Goal: Register for event/course

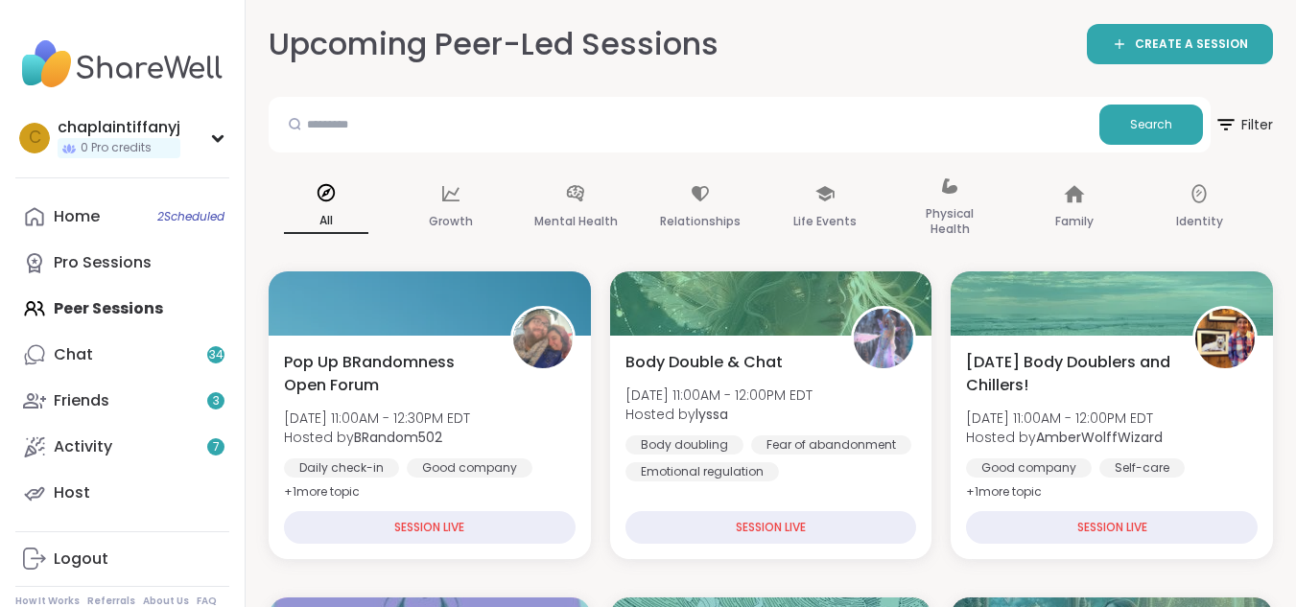
click at [110, 305] on div "Home 2 Scheduled Pro Sessions Peer Sessions Chat 34 Friends 3 Activity 7 Host" at bounding box center [122, 355] width 214 height 322
click at [52, 298] on div "Home 2 Scheduled Pro Sessions Peer Sessions Chat 34 Friends 3 Activity 7 Host" at bounding box center [122, 355] width 214 height 322
click at [81, 208] on div "Home 2 Scheduled" at bounding box center [77, 216] width 46 height 21
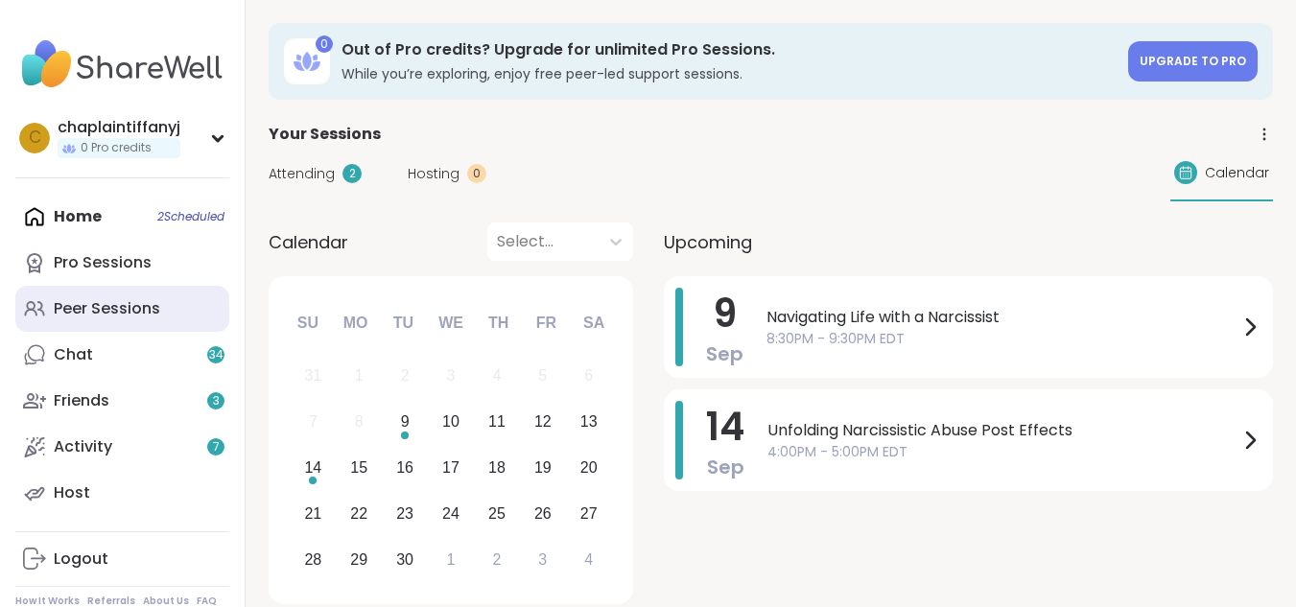
click at [54, 311] on div "Peer Sessions" at bounding box center [107, 308] width 106 height 21
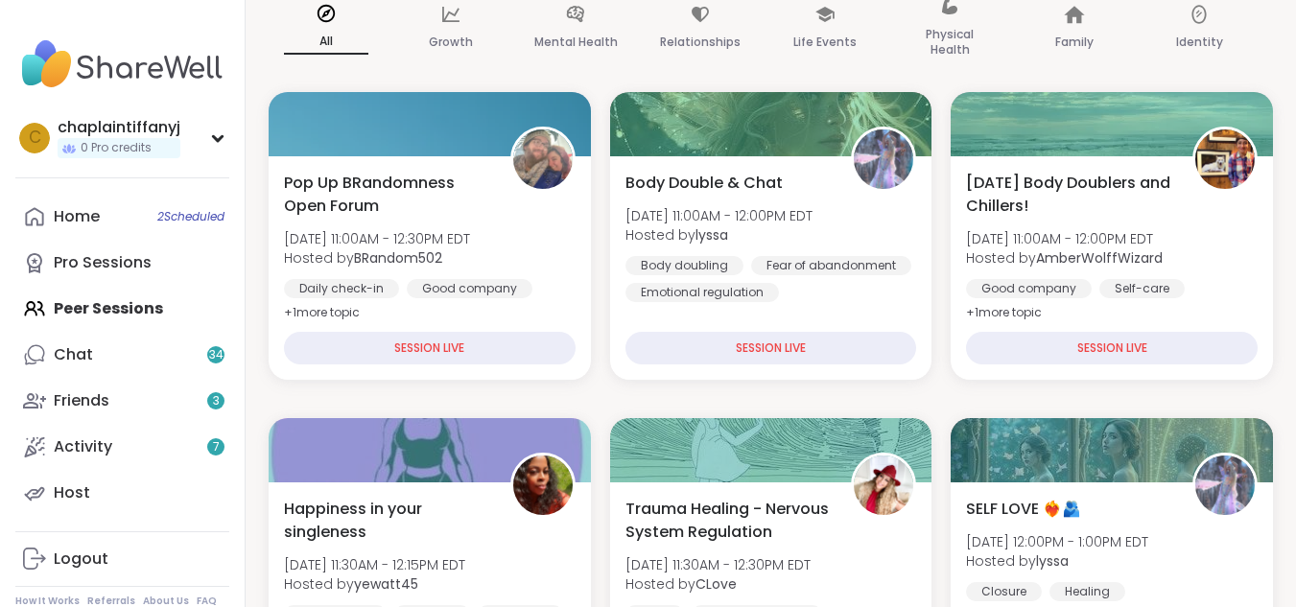
scroll to position [319, 0]
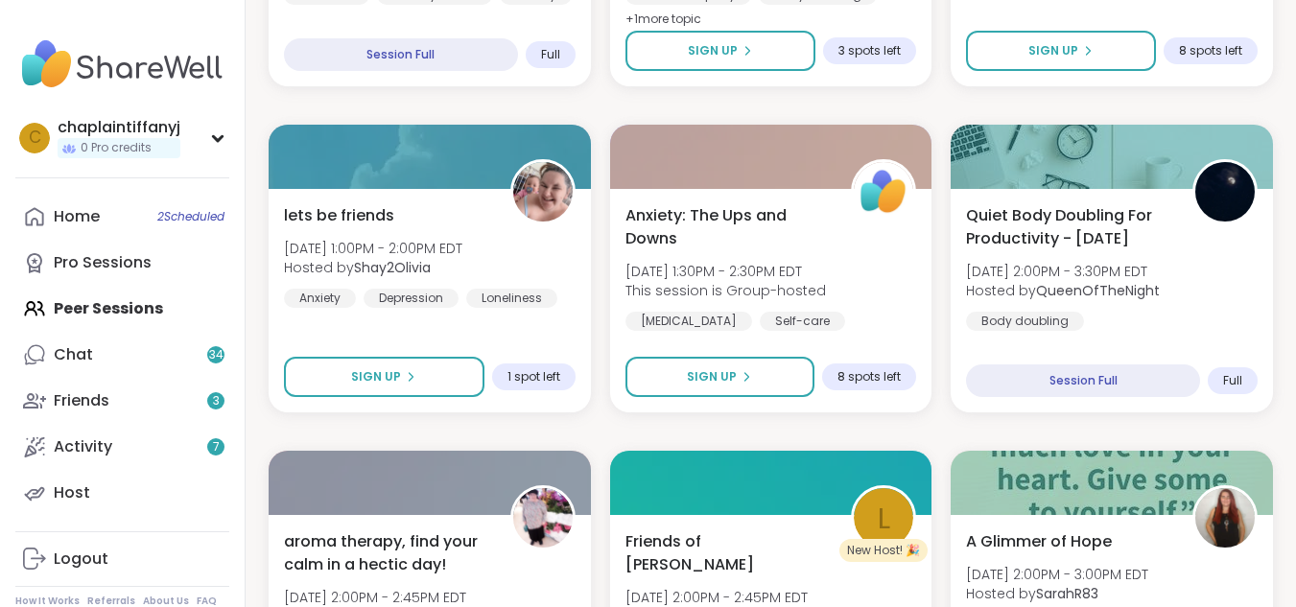
scroll to position [1177, 0]
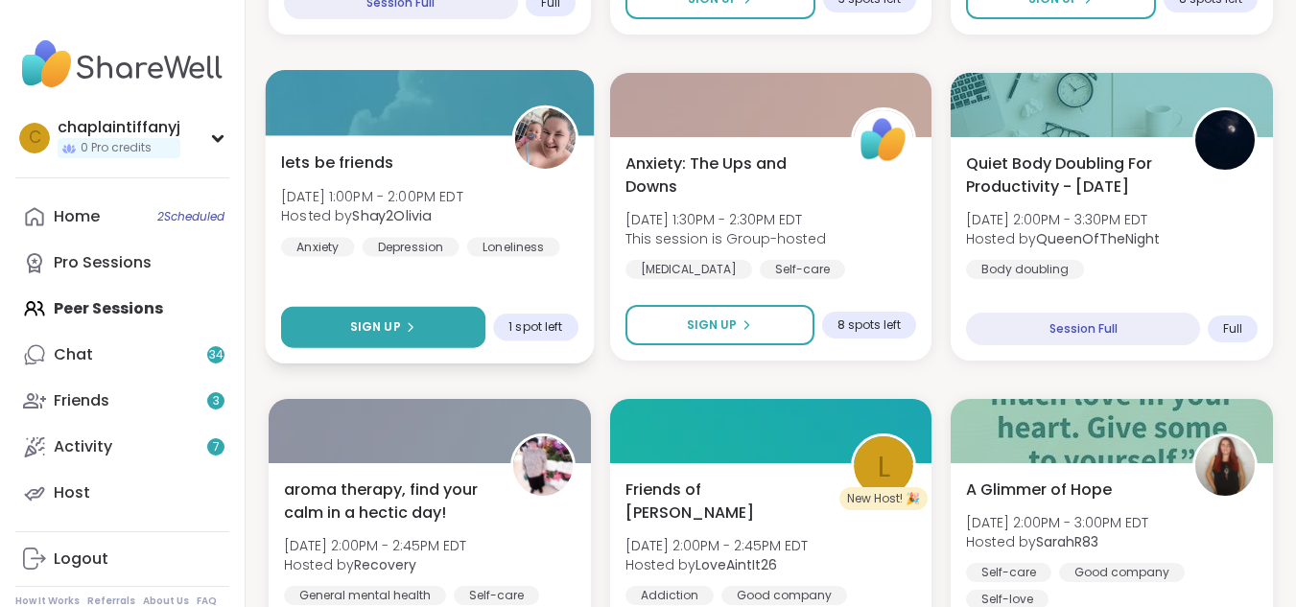
click at [394, 309] on button "Sign Up" at bounding box center [383, 327] width 204 height 41
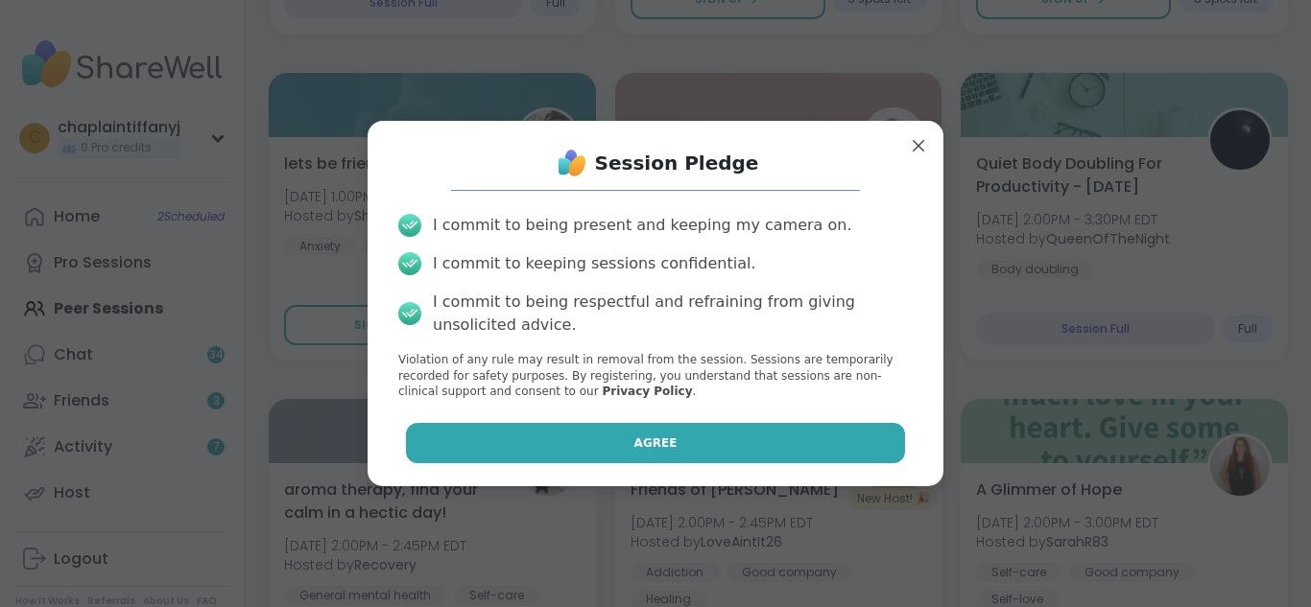
click at [465, 444] on button "Agree" at bounding box center [656, 443] width 500 height 40
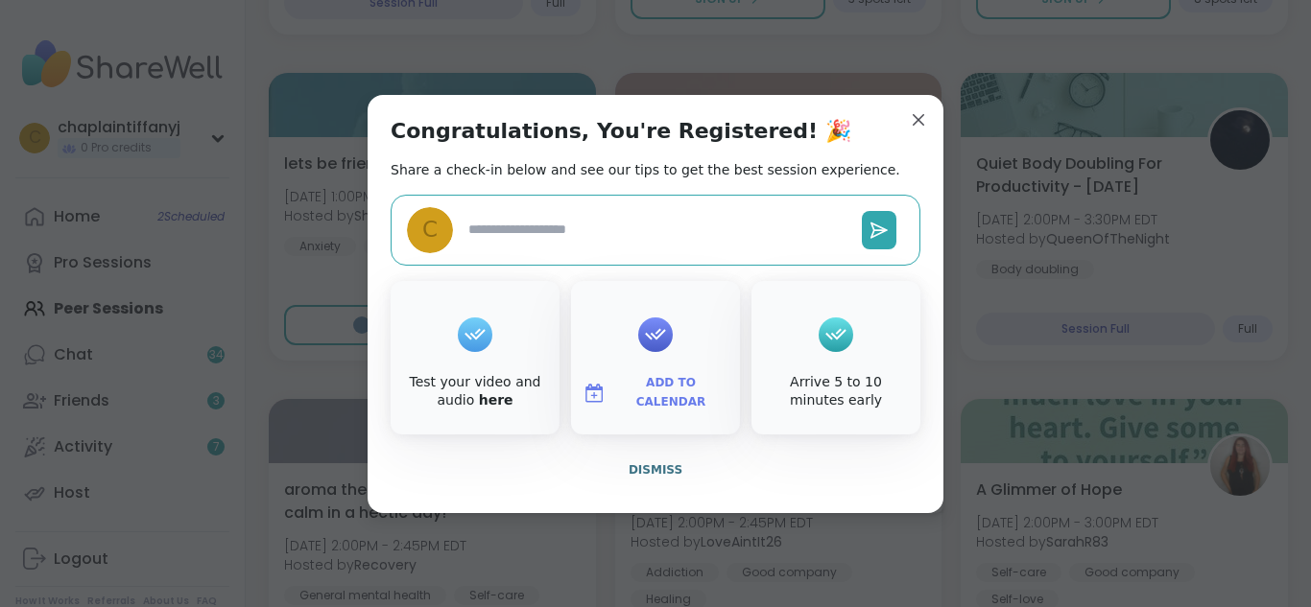
type textarea "*"
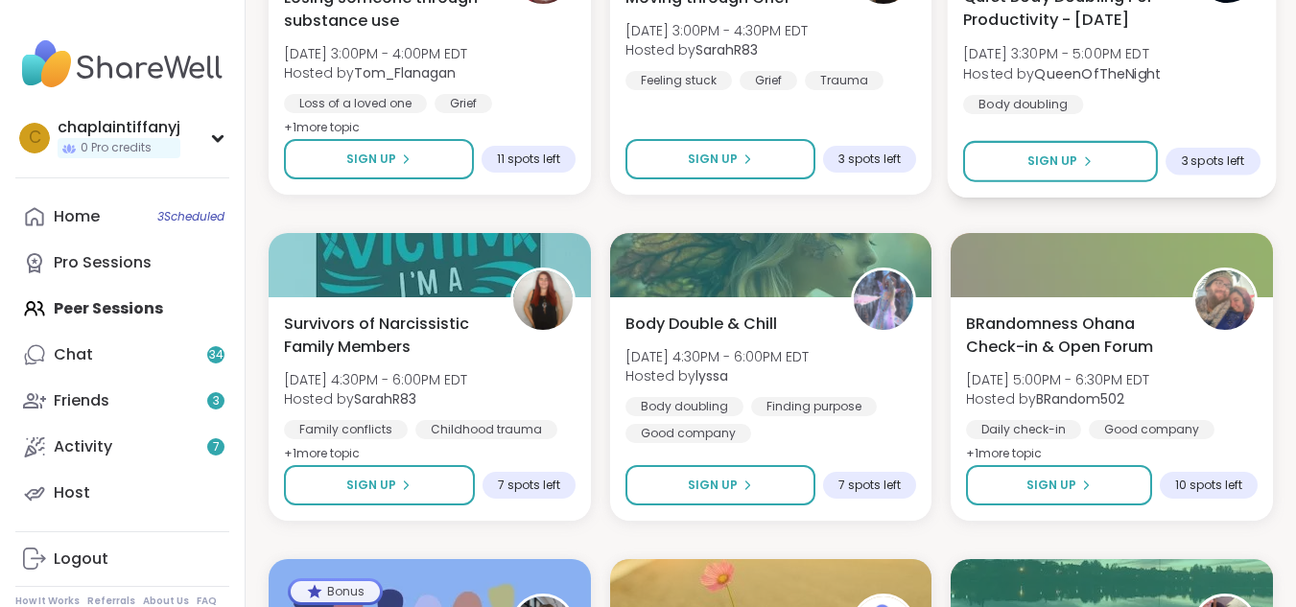
scroll to position [2041, 0]
